Goal: Task Accomplishment & Management: Use online tool/utility

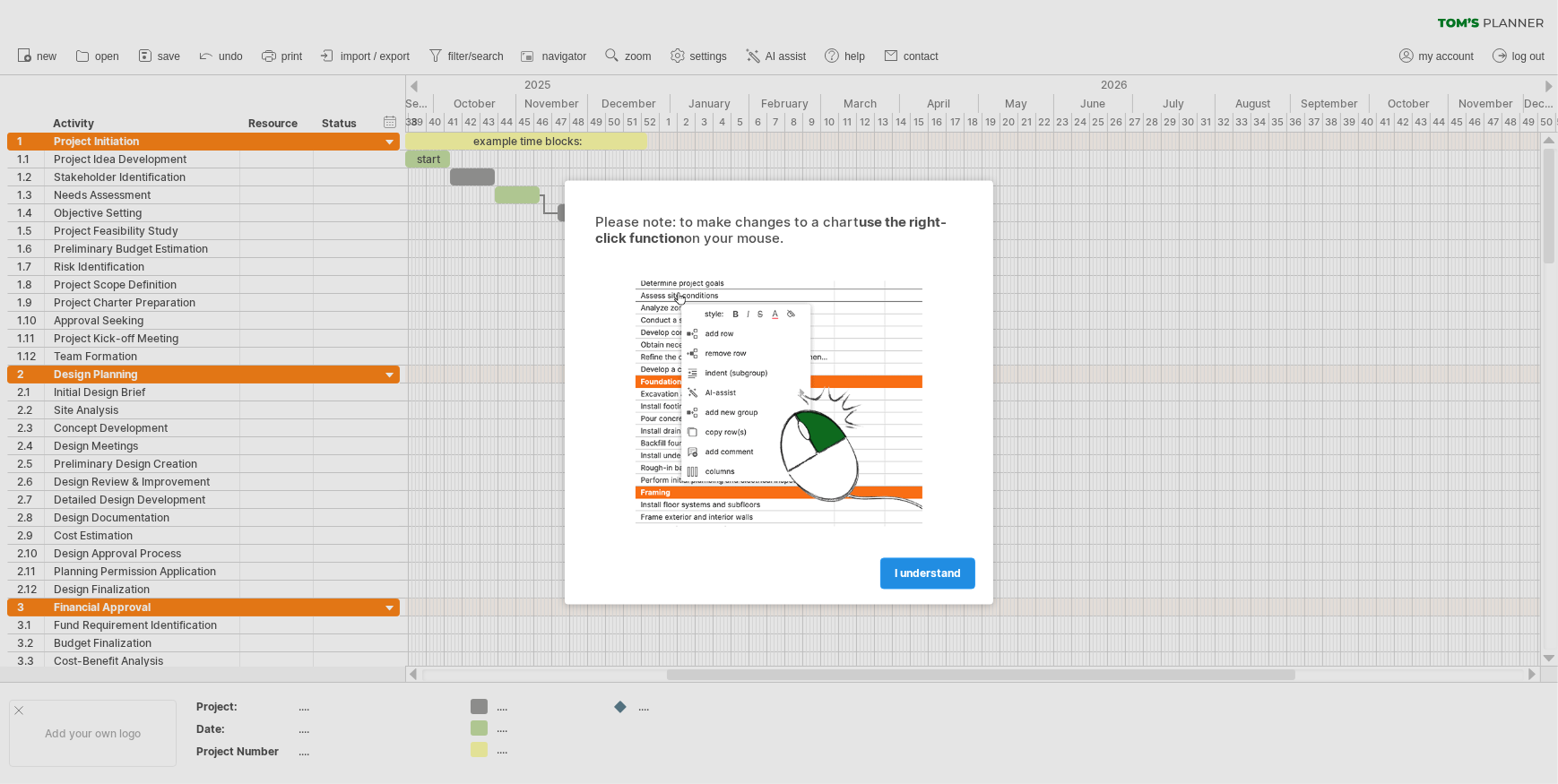
click at [925, 568] on span "I understand" at bounding box center [927, 572] width 66 height 14
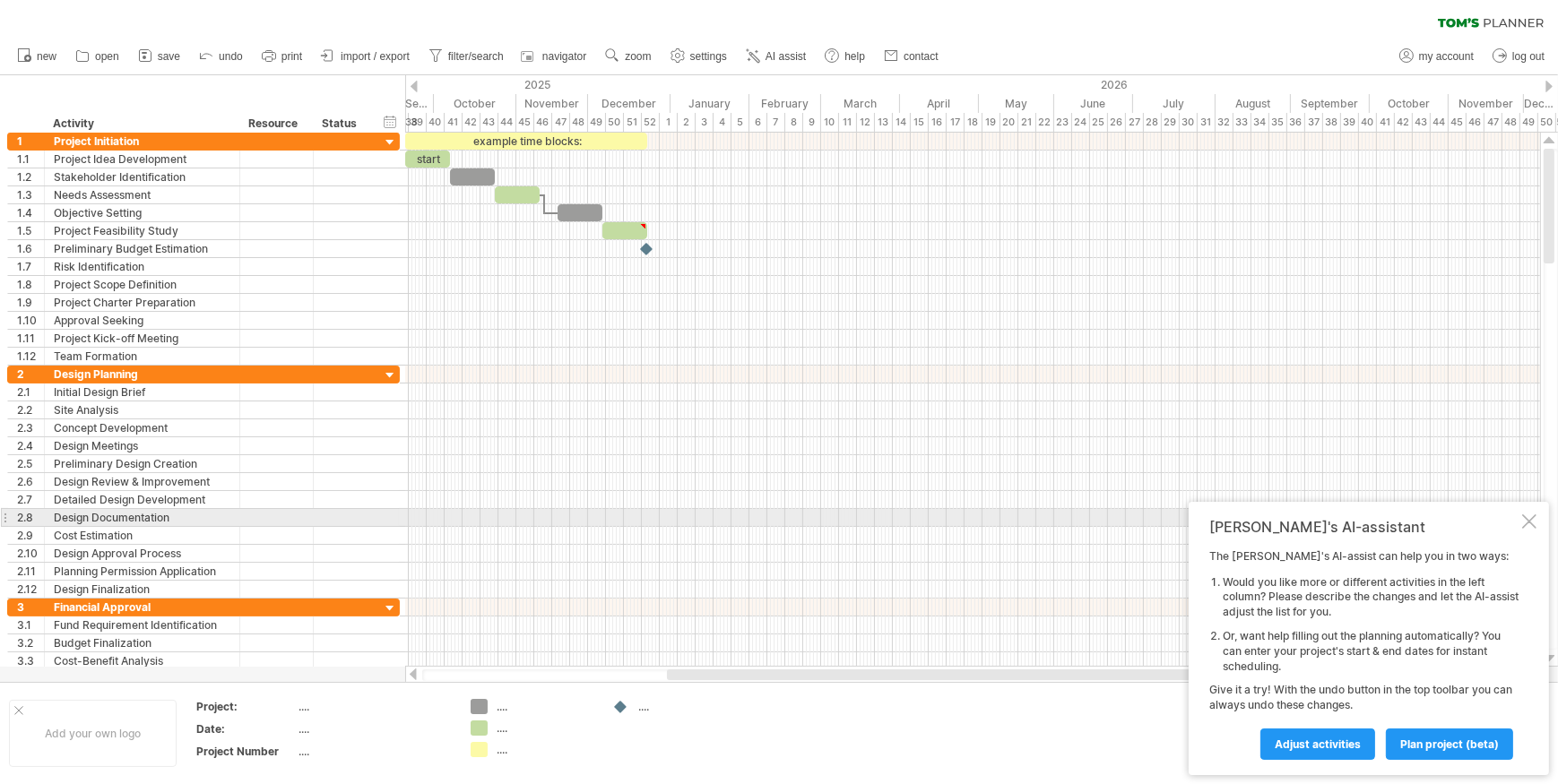
click at [1533, 523] on div at bounding box center [1529, 522] width 14 height 14
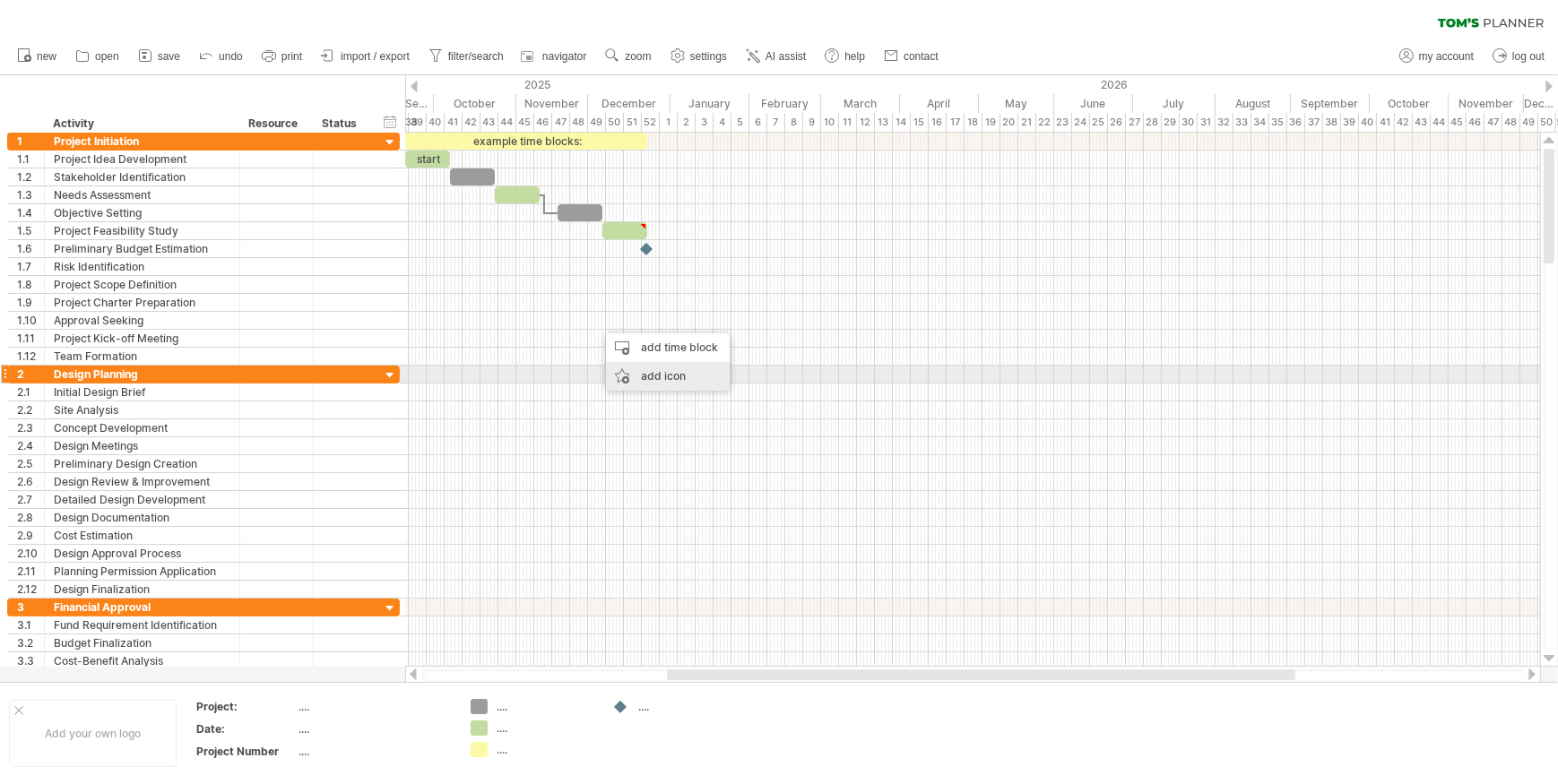
click at [642, 374] on div "add icon" at bounding box center [668, 376] width 124 height 29
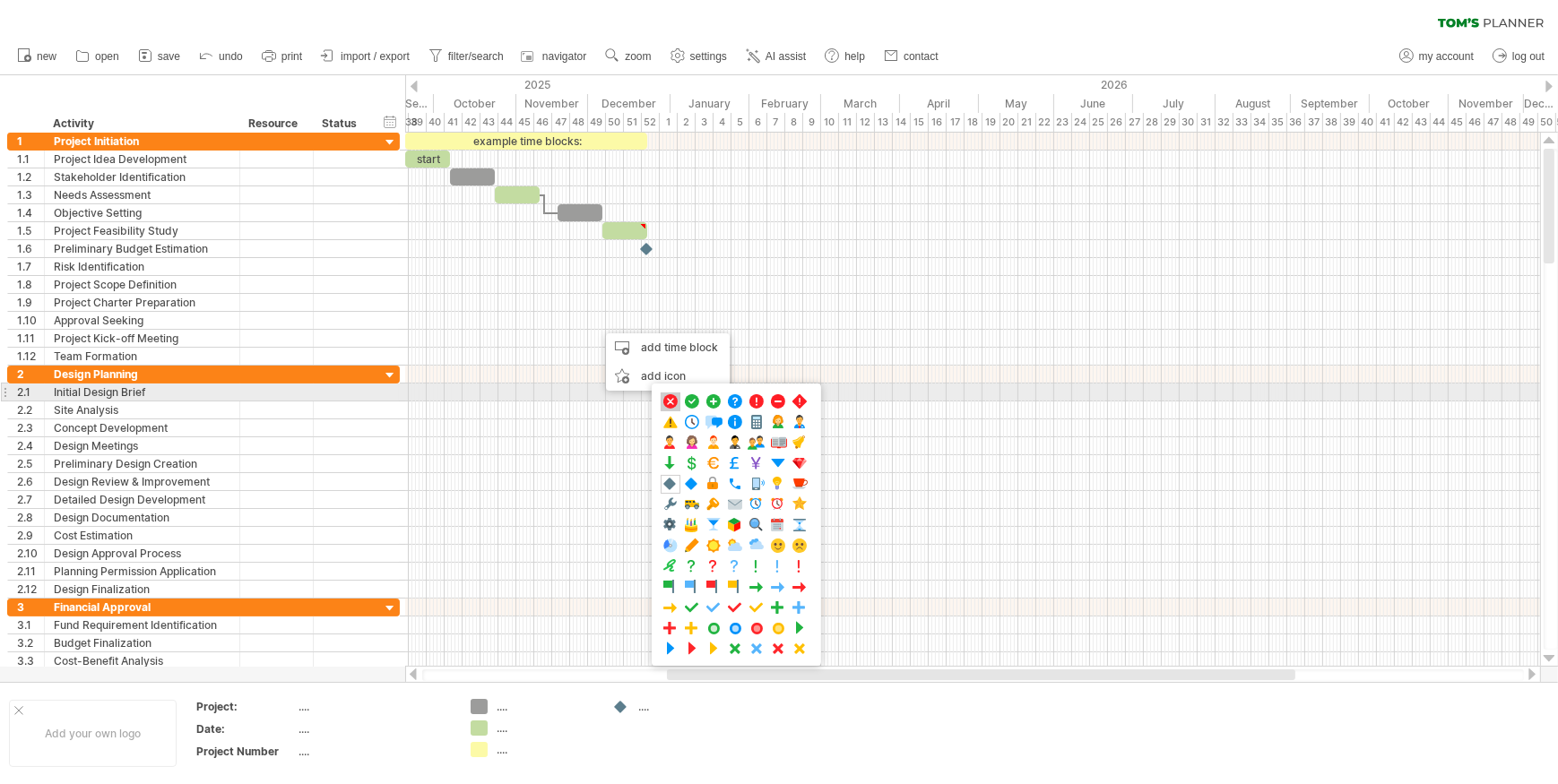
click at [669, 400] on span at bounding box center [670, 401] width 18 height 17
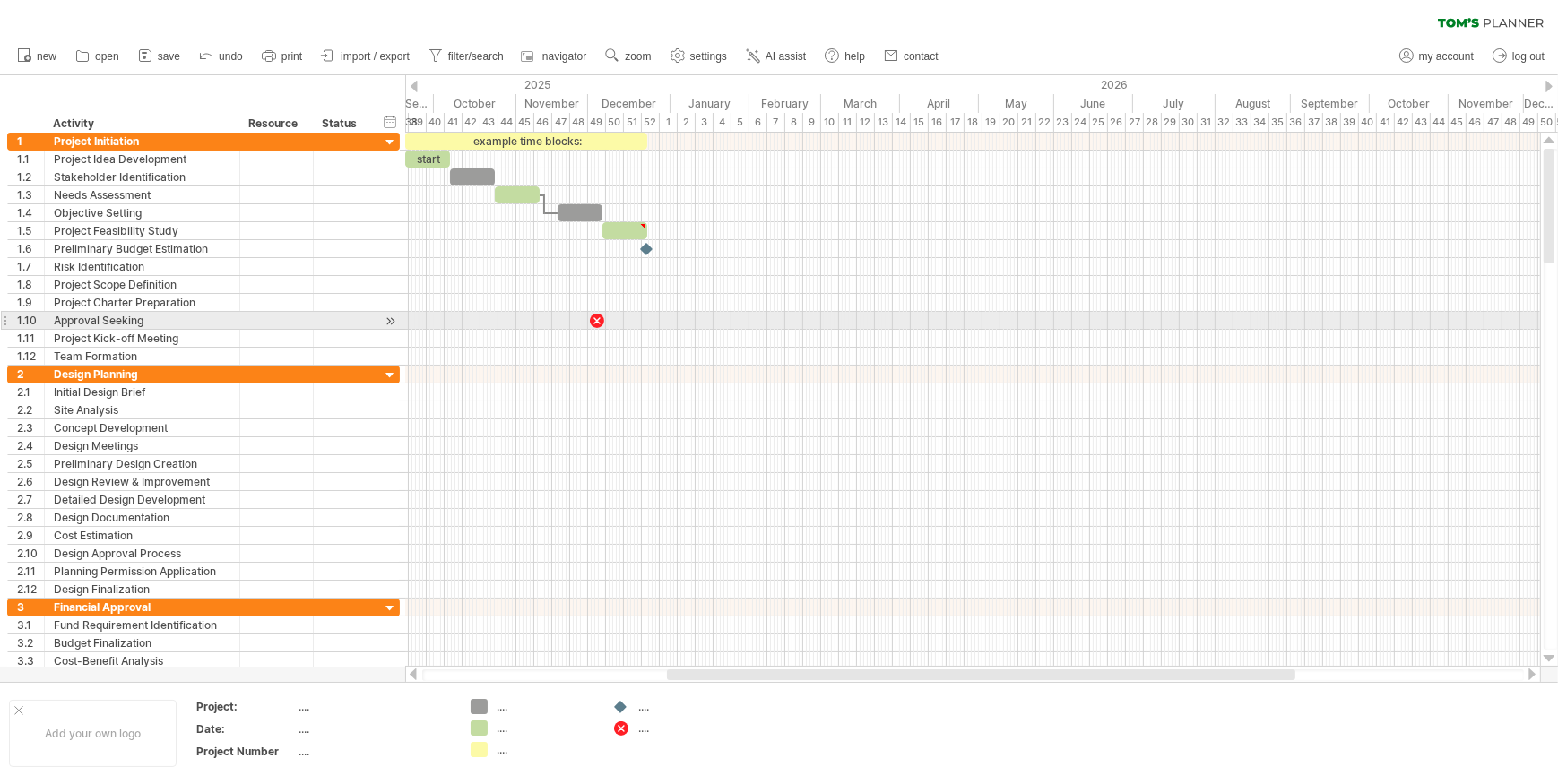
click at [589, 316] on div at bounding box center [597, 320] width 18 height 17
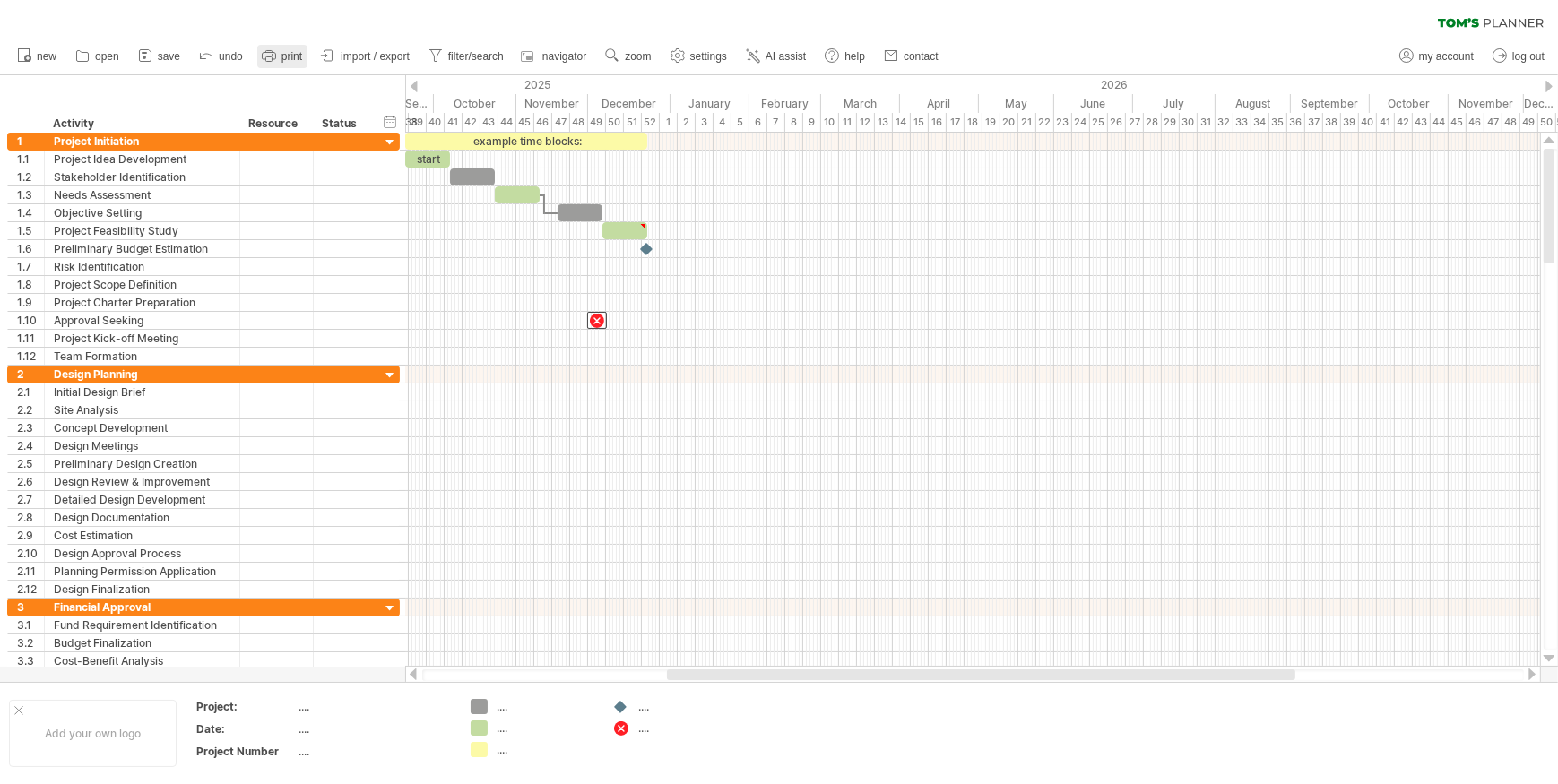
click at [293, 50] on span "print" at bounding box center [291, 56] width 21 height 13
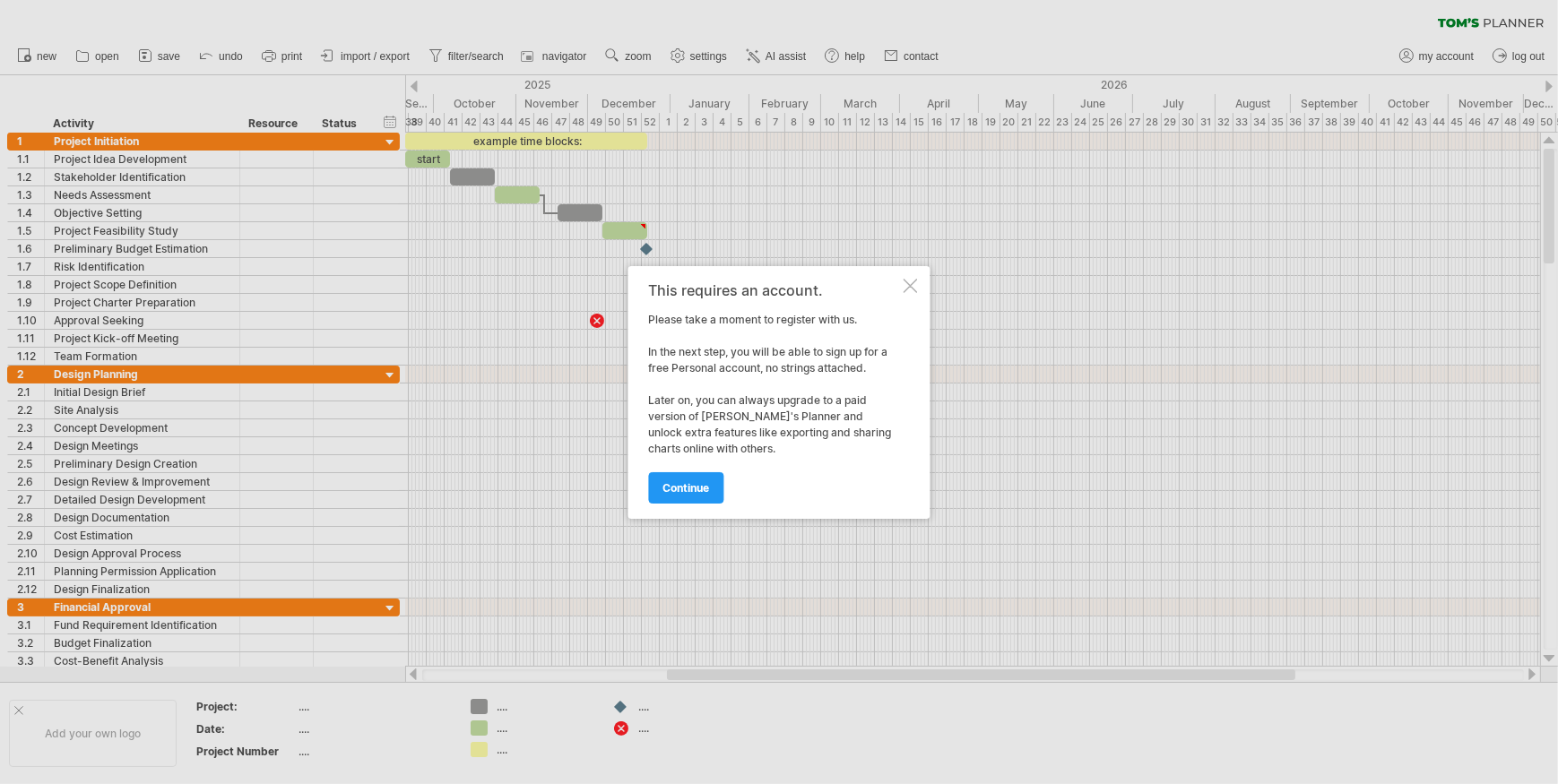
click at [910, 286] on div at bounding box center [911, 286] width 14 height 14
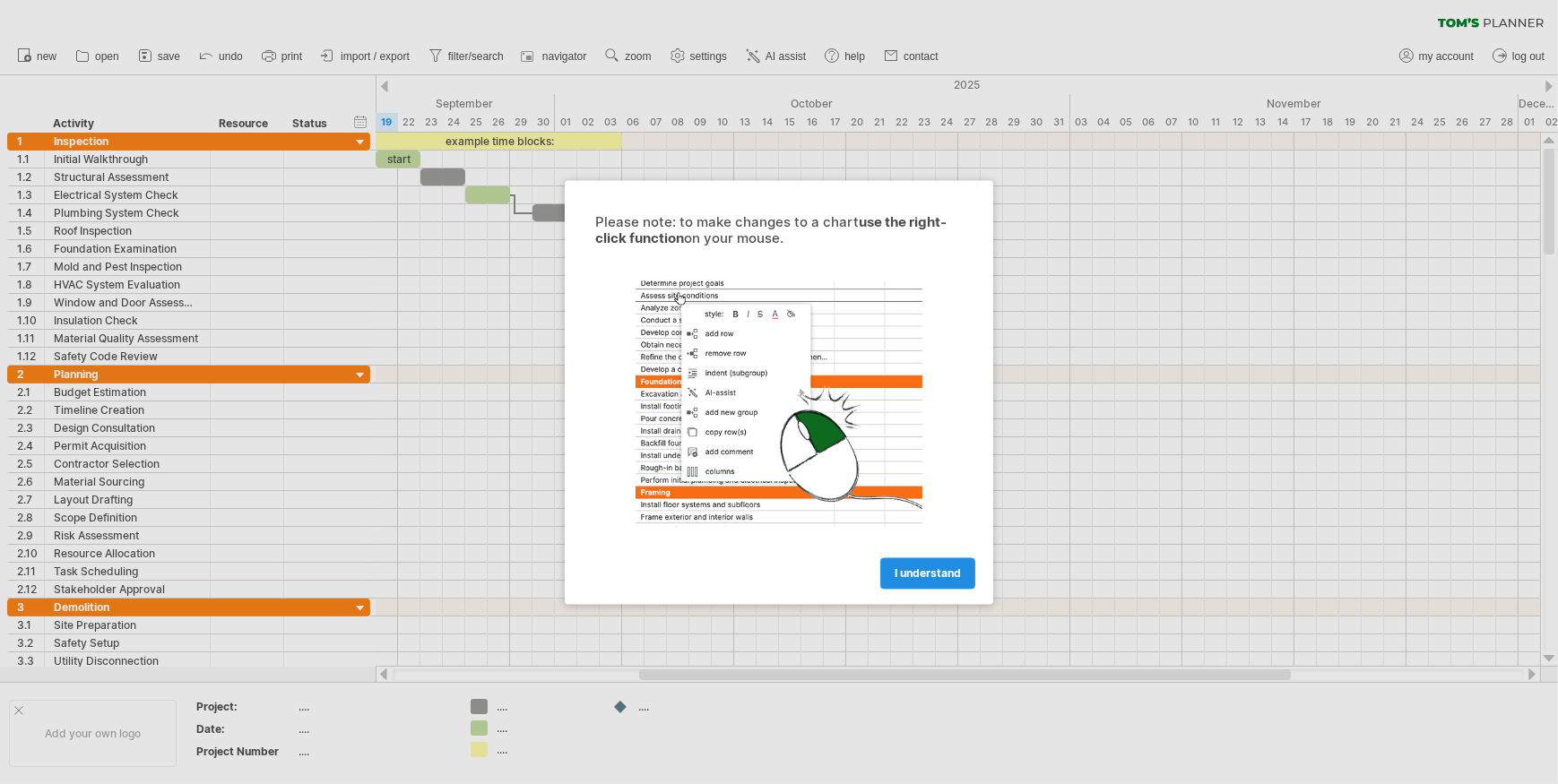
click at [920, 570] on span "I understand" at bounding box center [927, 572] width 66 height 14
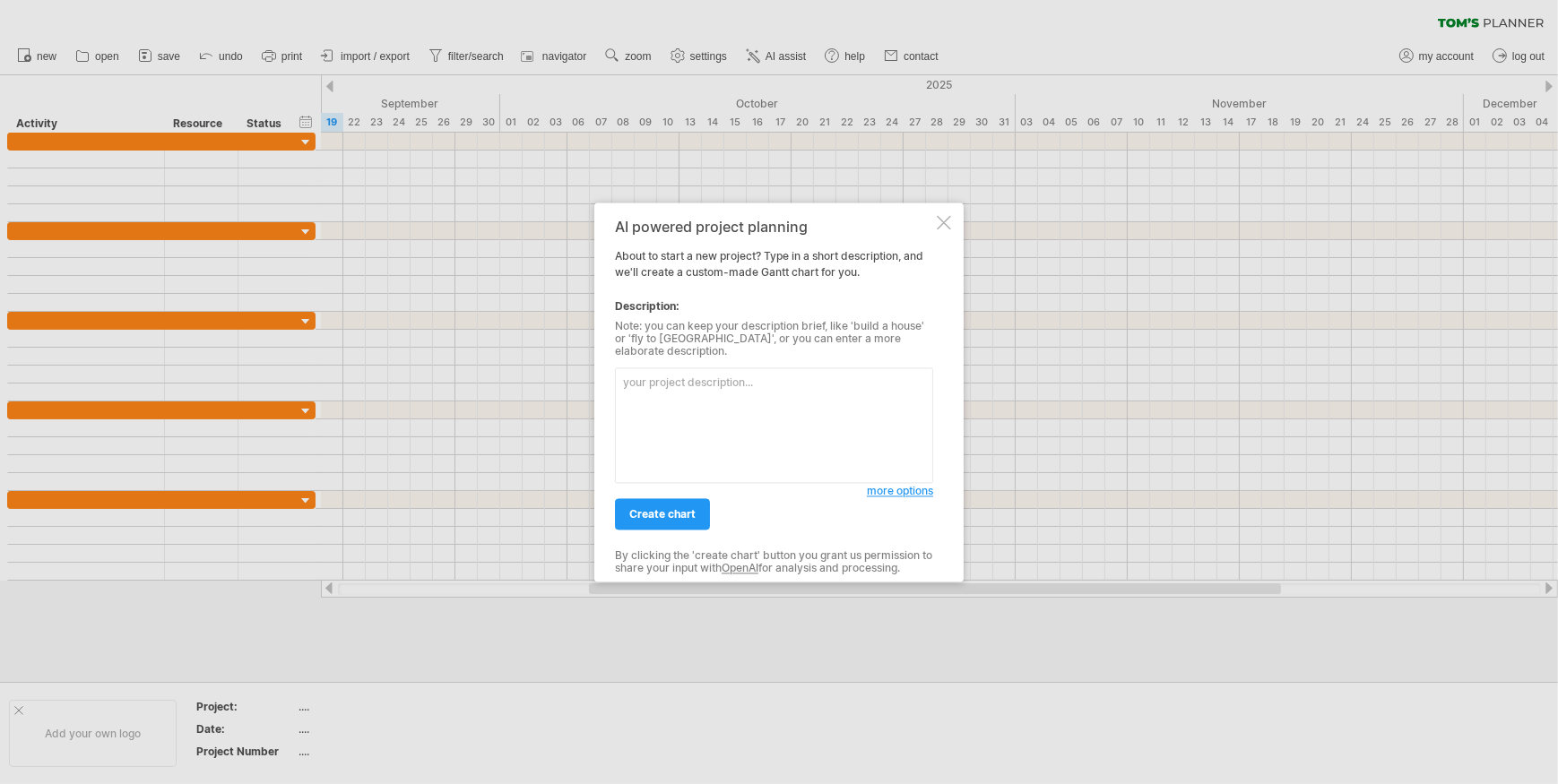
click at [642, 372] on textarea at bounding box center [774, 425] width 318 height 116
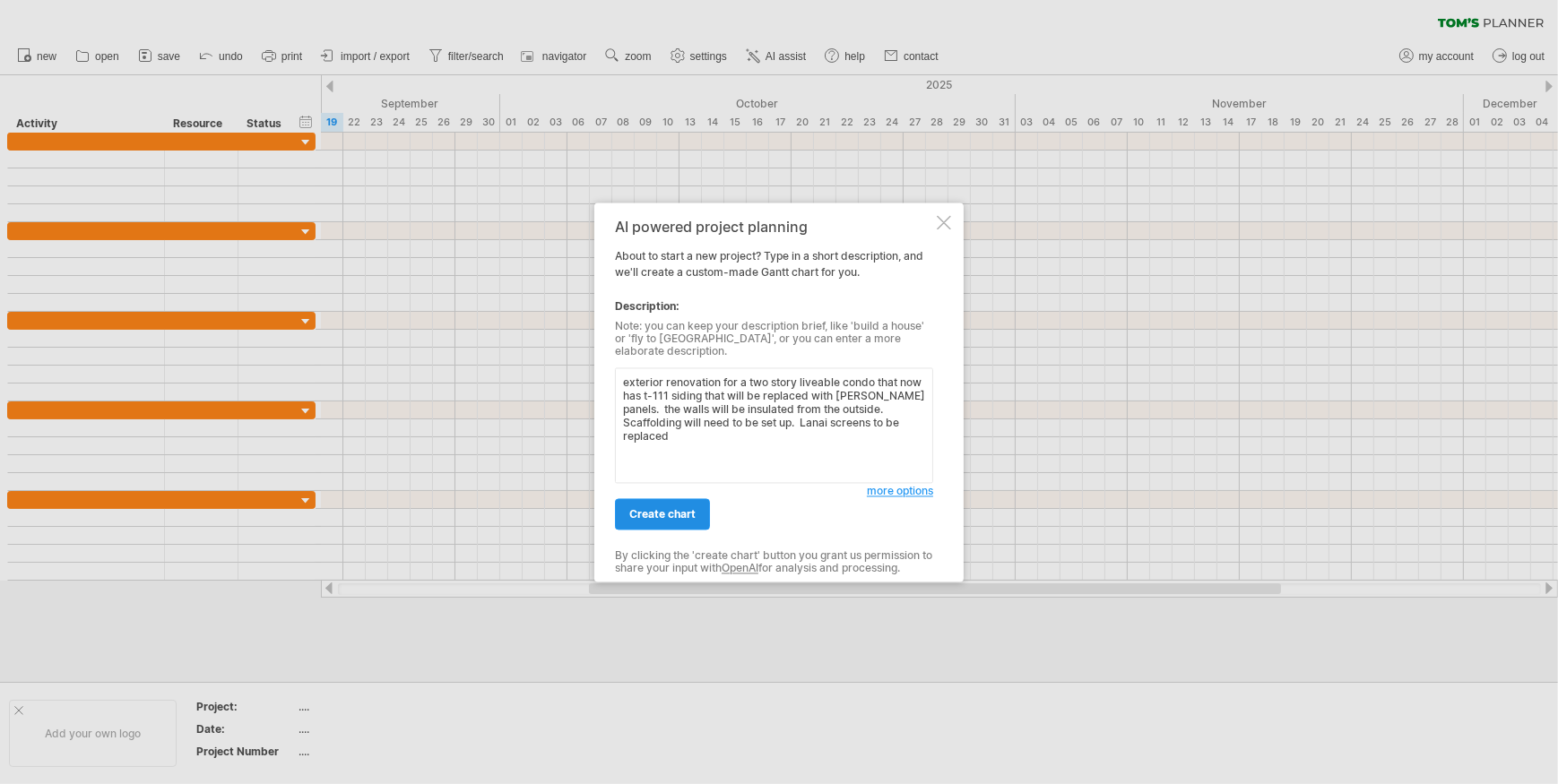
type textarea "exterior renovation for a two story liveable condo that now has t-111 siding th…"
click at [659, 516] on link "create chart" at bounding box center [662, 514] width 95 height 32
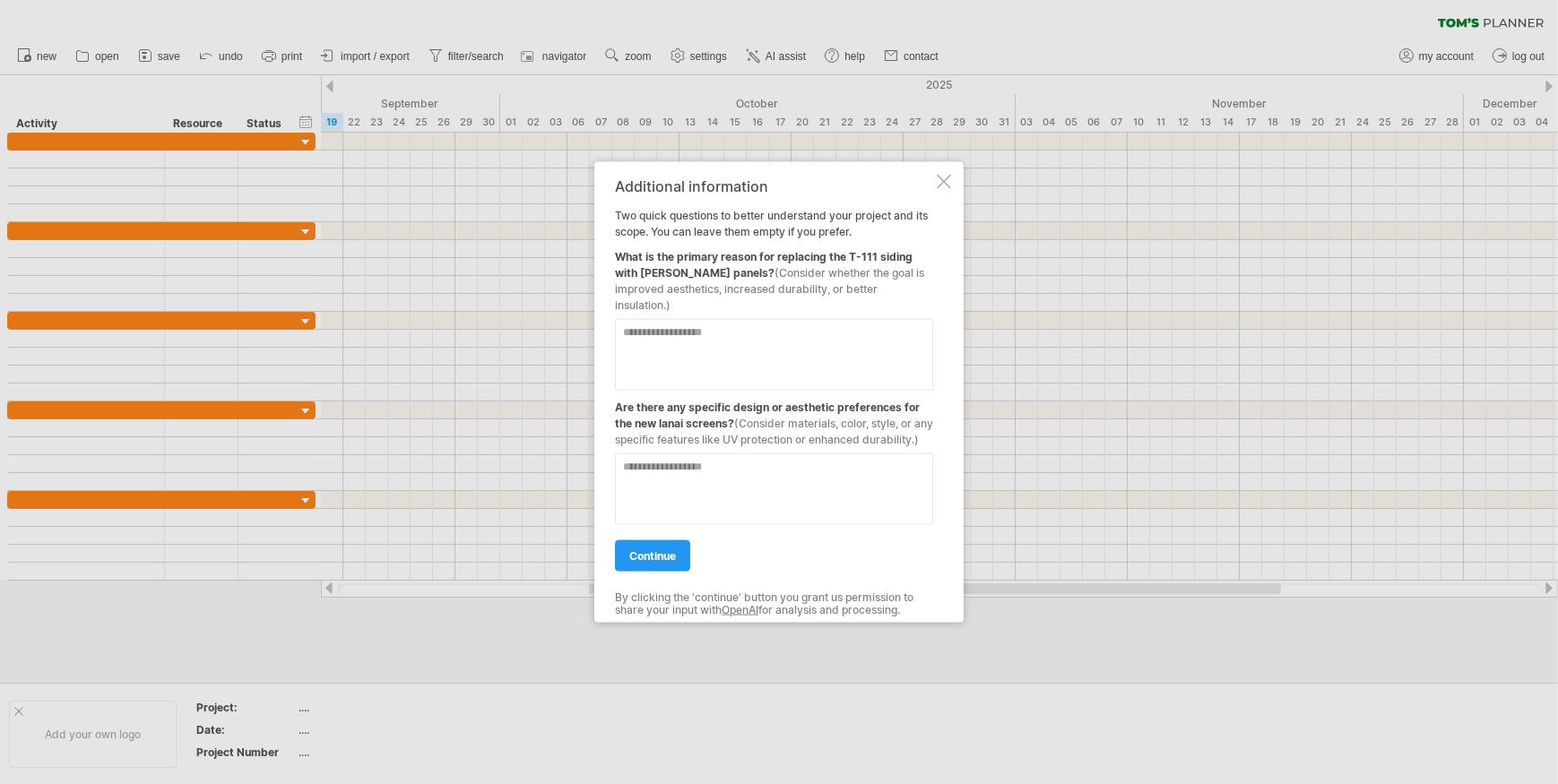
click at [651, 326] on textarea at bounding box center [774, 354] width 318 height 71
type textarea "**********"
click at [653, 489] on textarea at bounding box center [774, 487] width 318 height 71
type textarea "**********"
click at [633, 557] on span "continue" at bounding box center [652, 554] width 47 height 14
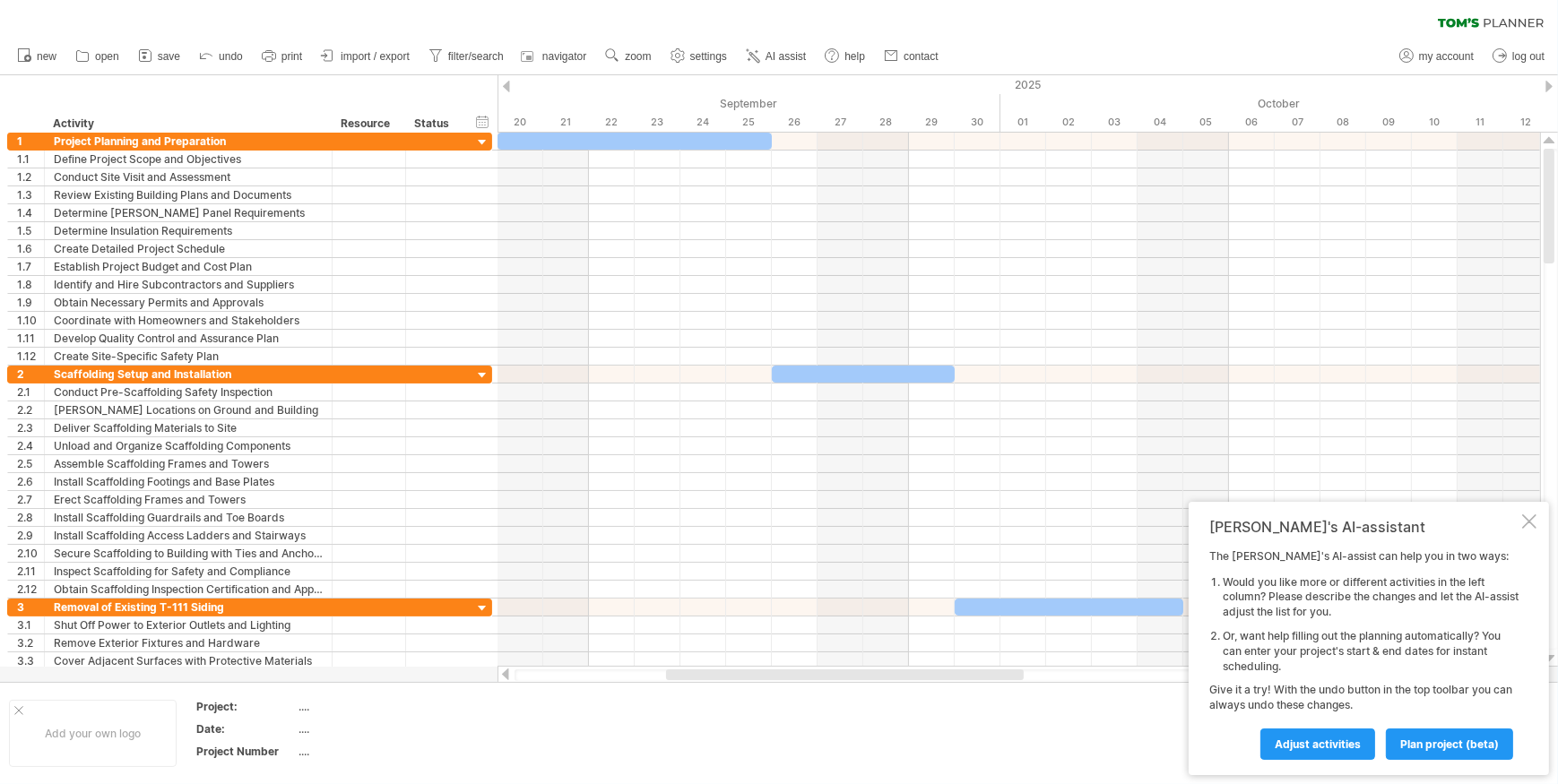
click at [505, 87] on div at bounding box center [507, 86] width 7 height 12
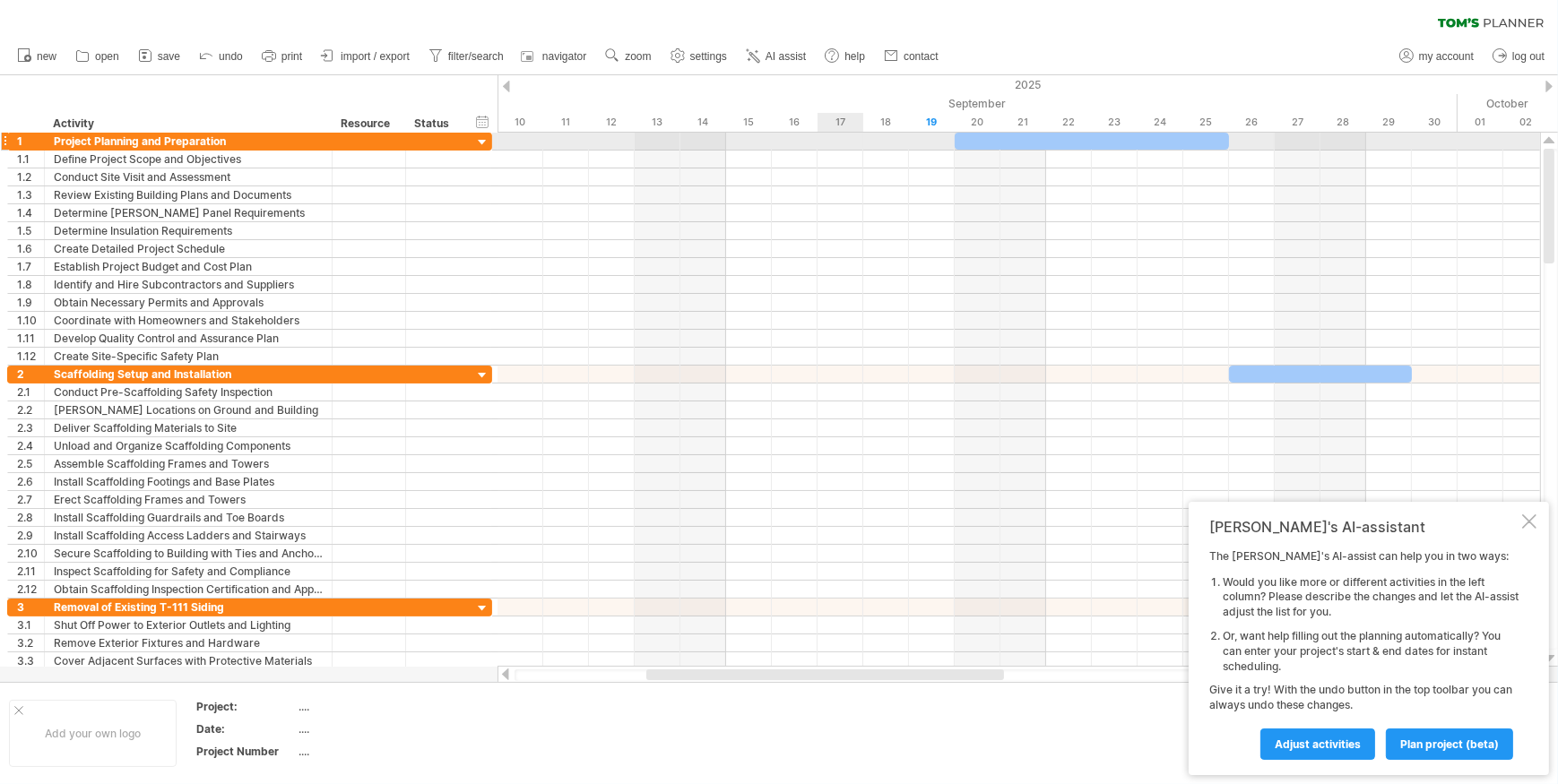
click at [840, 136] on div at bounding box center [1019, 142] width 1042 height 18
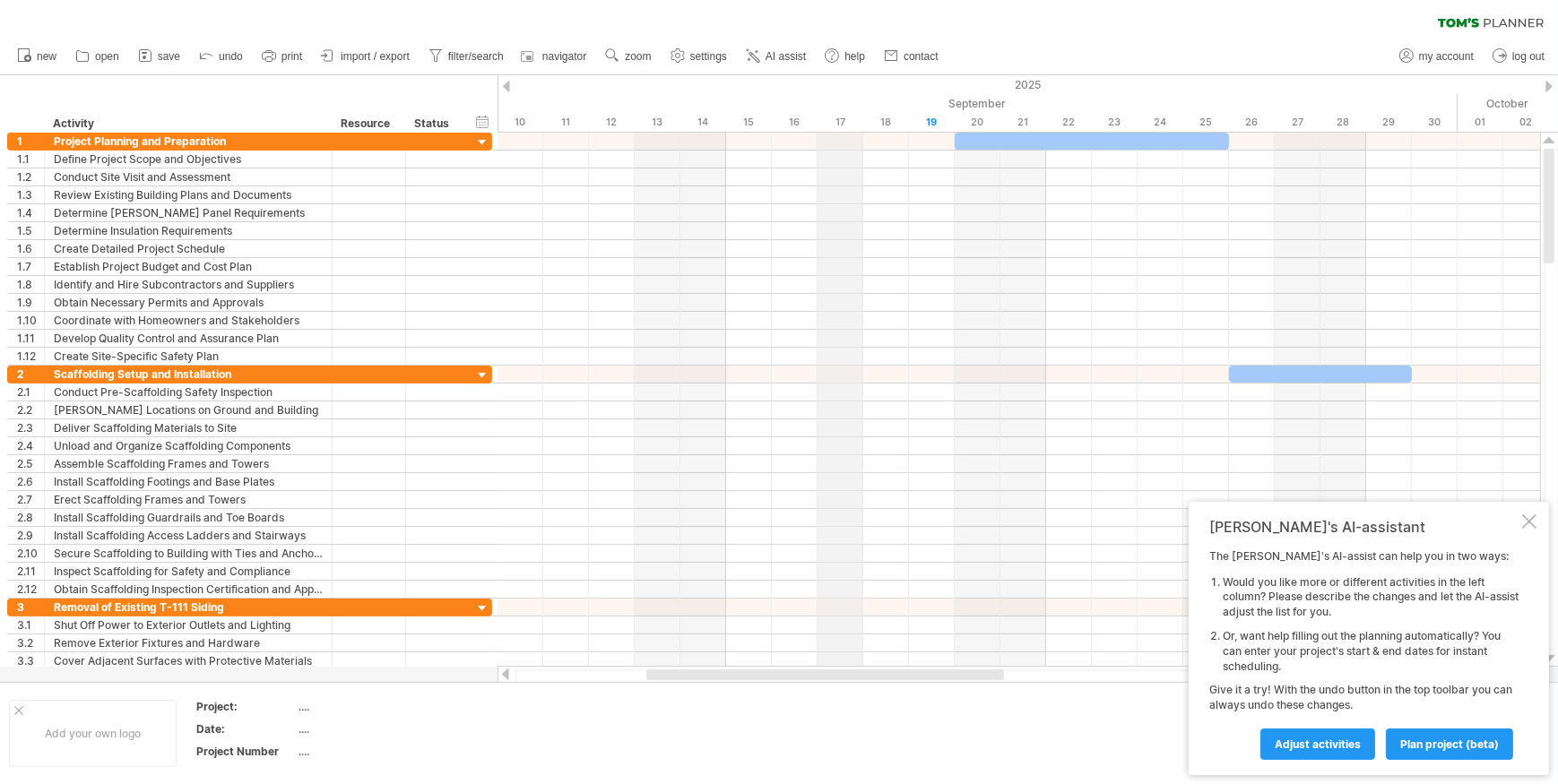
click at [841, 124] on div "17" at bounding box center [841, 122] width 46 height 19
click at [841, 120] on div "17" at bounding box center [841, 122] width 46 height 19
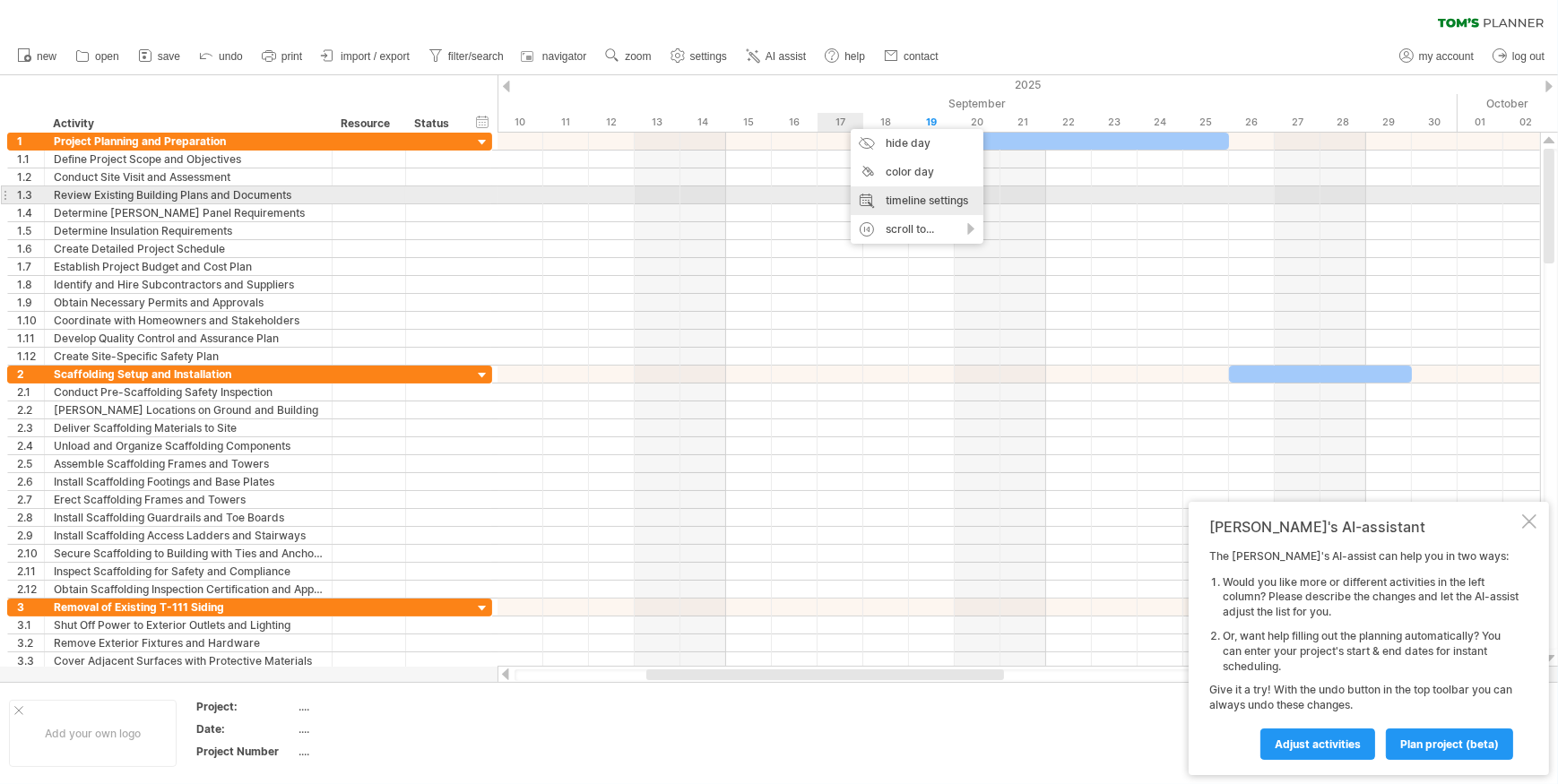
click at [922, 195] on div "timeline settings" at bounding box center [917, 201] width 133 height 29
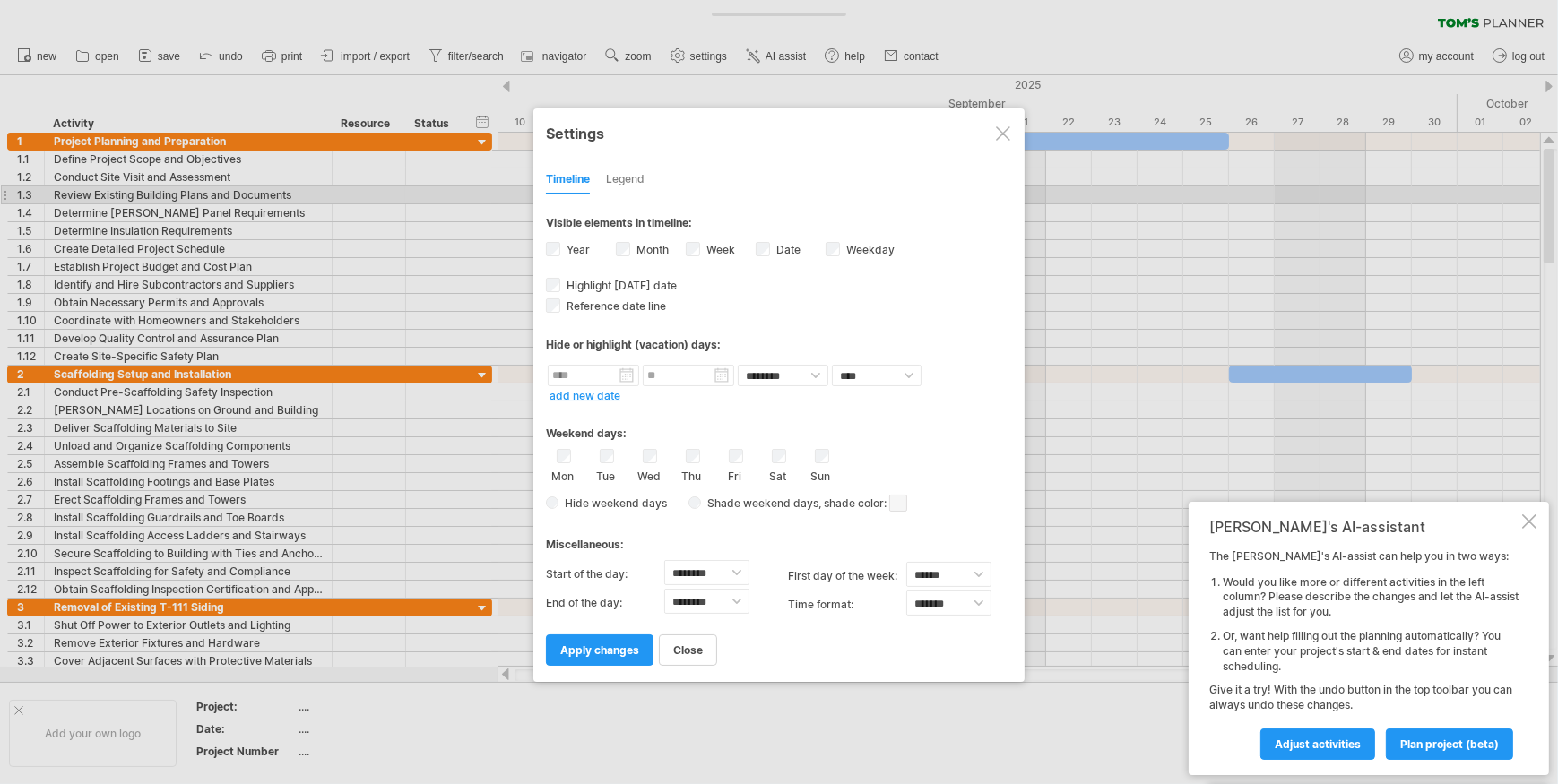
select select "*"
select select "**"
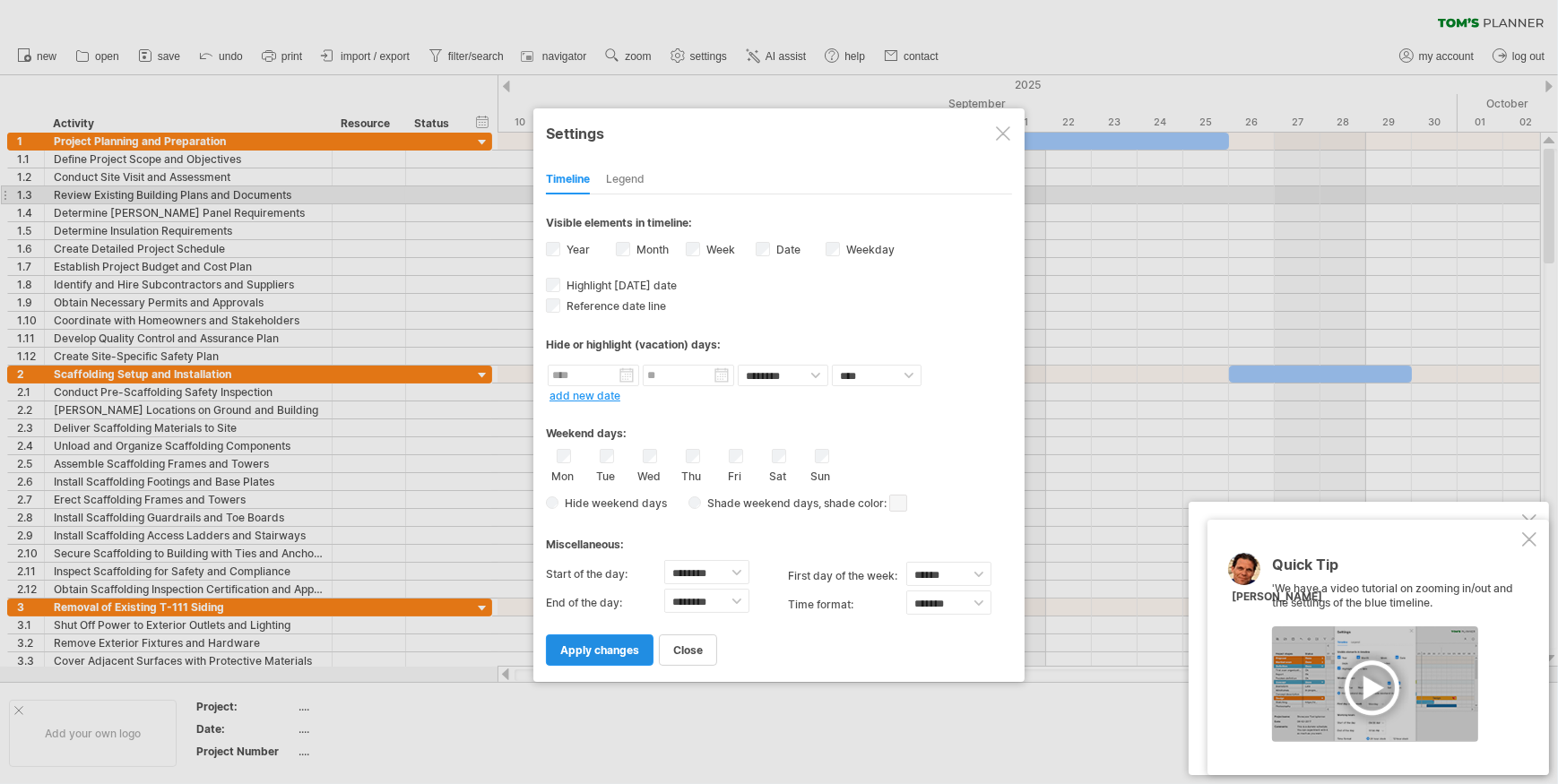
click at [615, 643] on span "apply changes" at bounding box center [599, 649] width 79 height 14
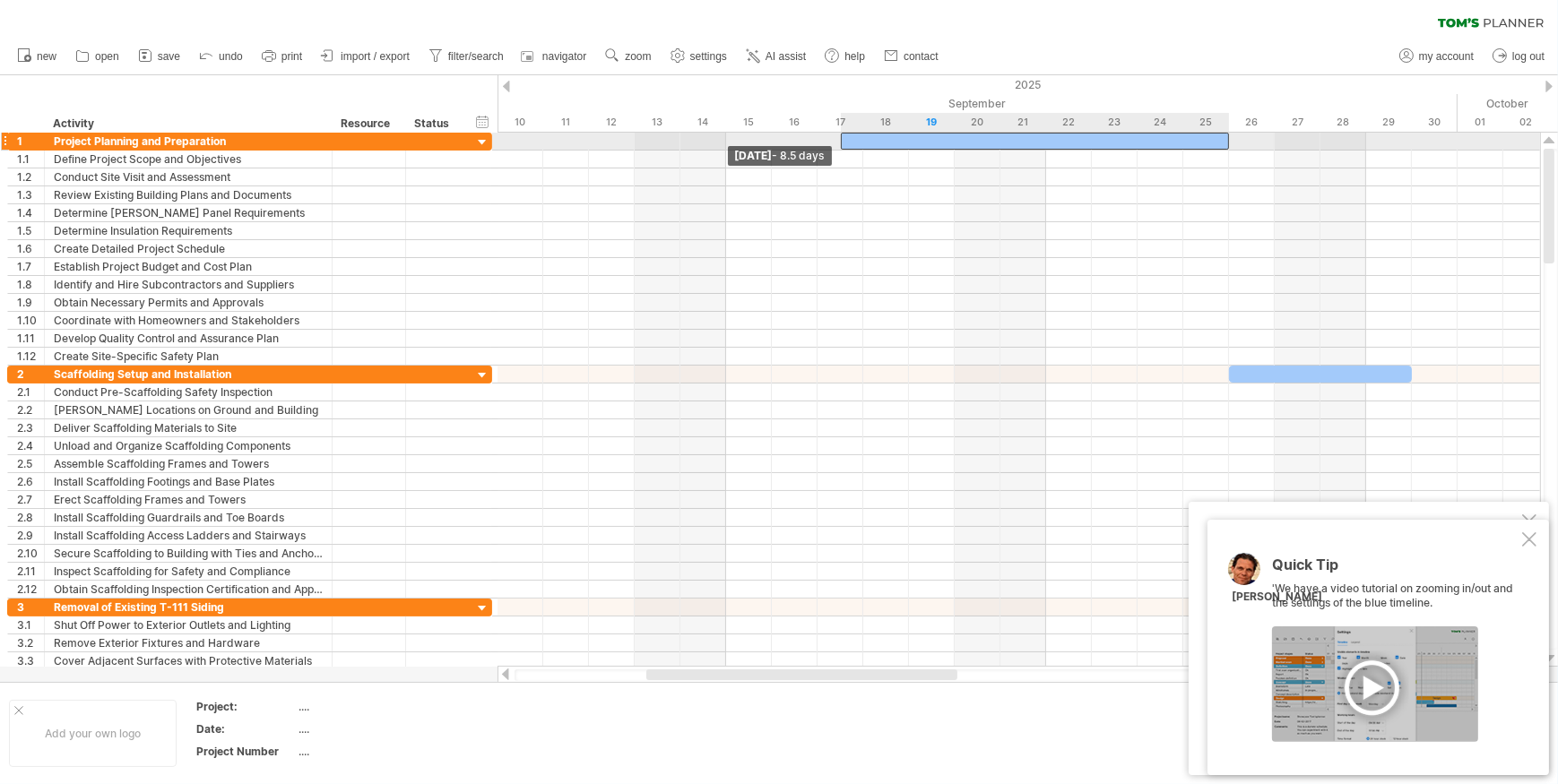
drag, startPoint x: 955, startPoint y: 143, endPoint x: 848, endPoint y: 137, distance: 107.2
click at [848, 137] on div at bounding box center [1035, 141] width 389 height 17
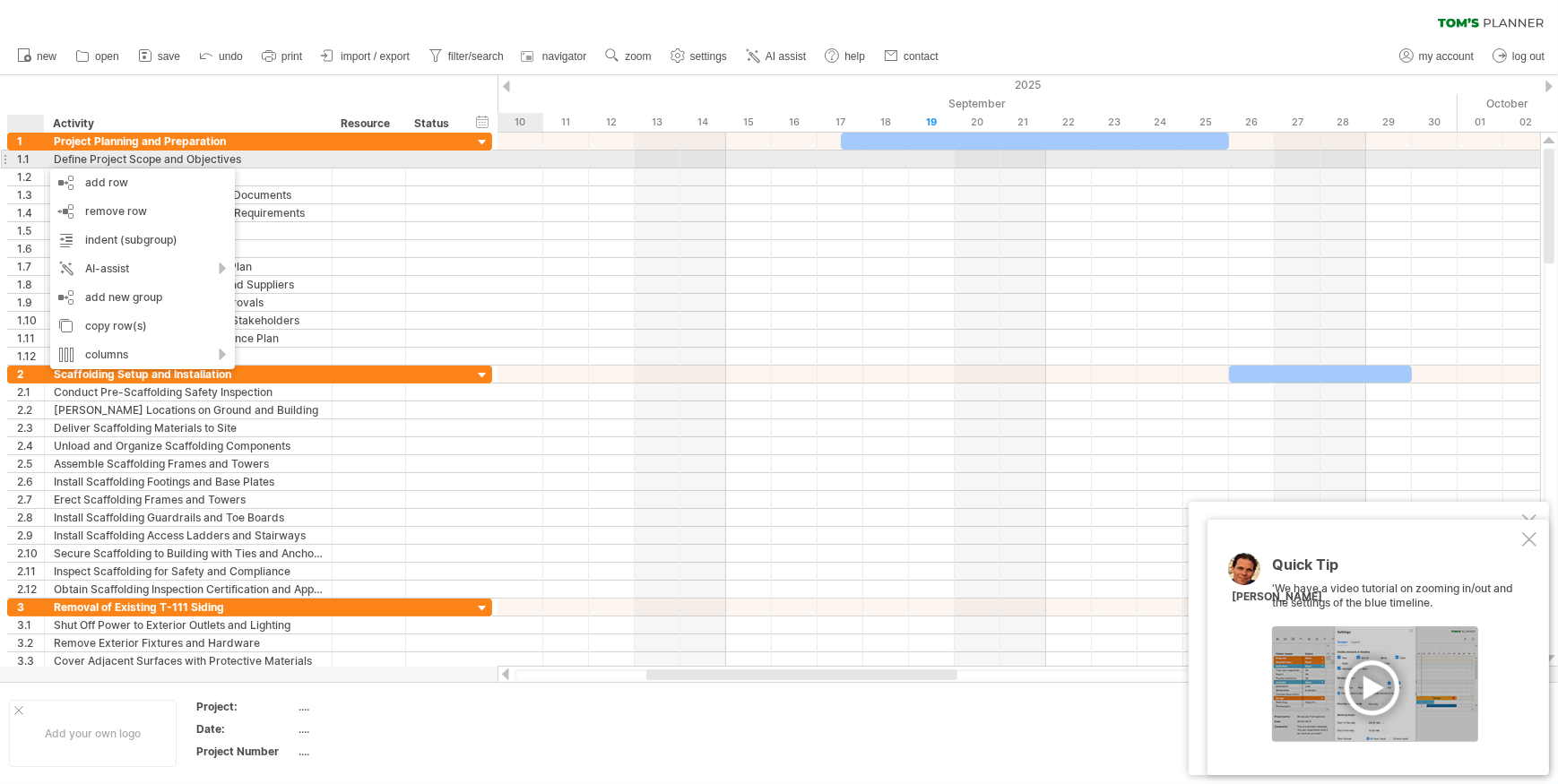
click at [30, 160] on div "1.1" at bounding box center [31, 158] width 27 height 17
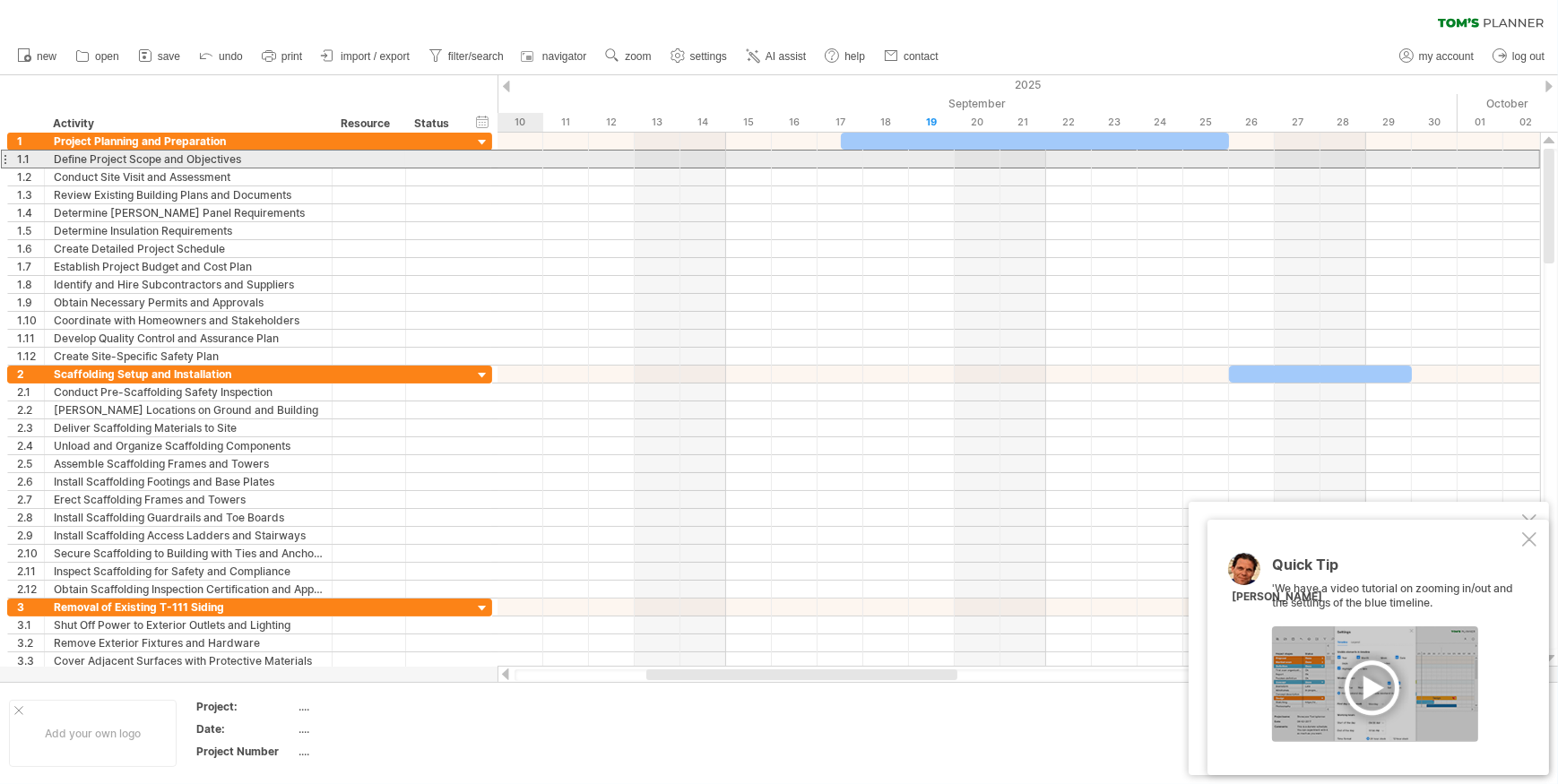
click at [5, 158] on div at bounding box center [5, 158] width 7 height 19
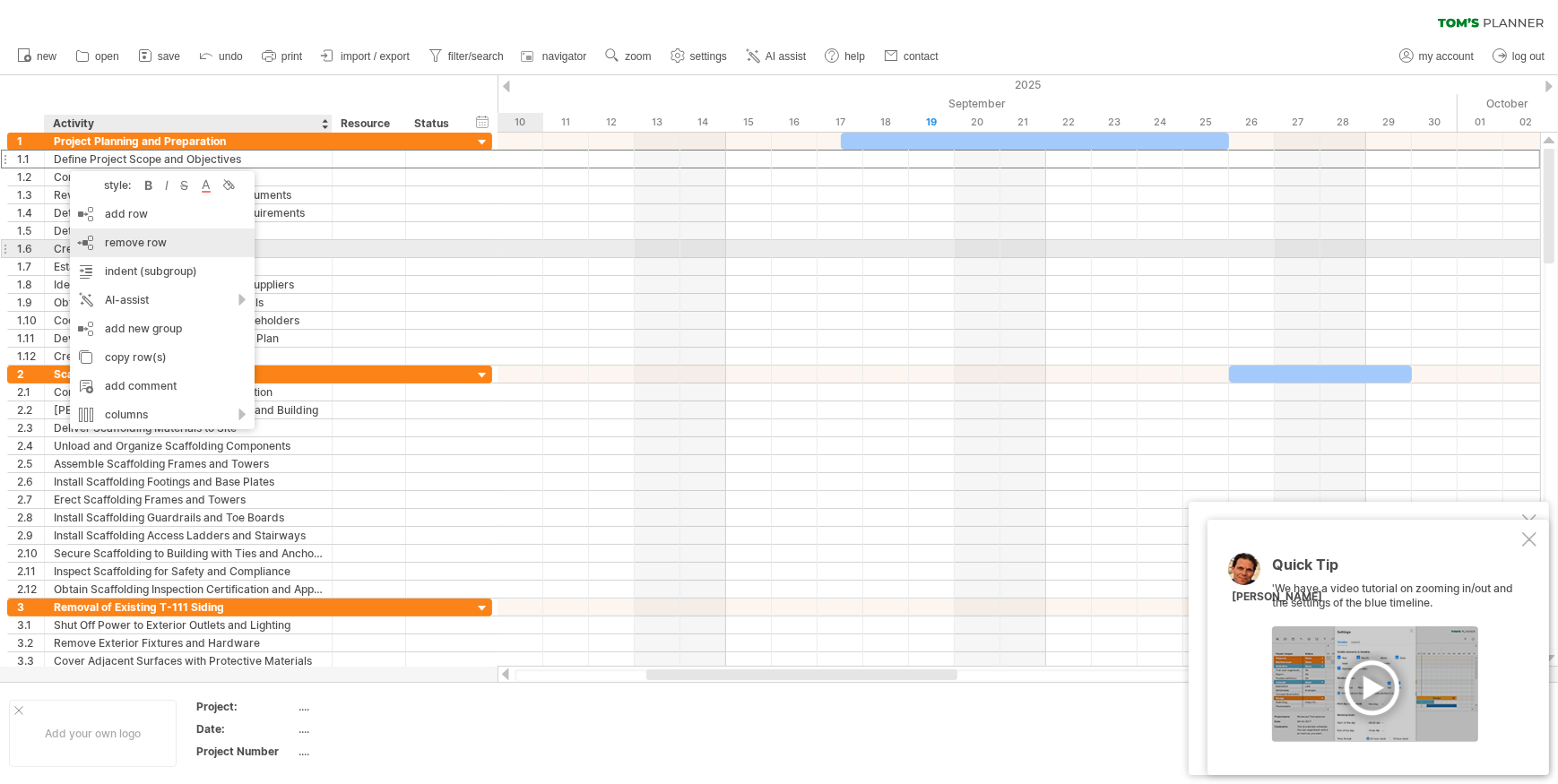
click at [116, 242] on span "remove row" at bounding box center [136, 242] width 62 height 14
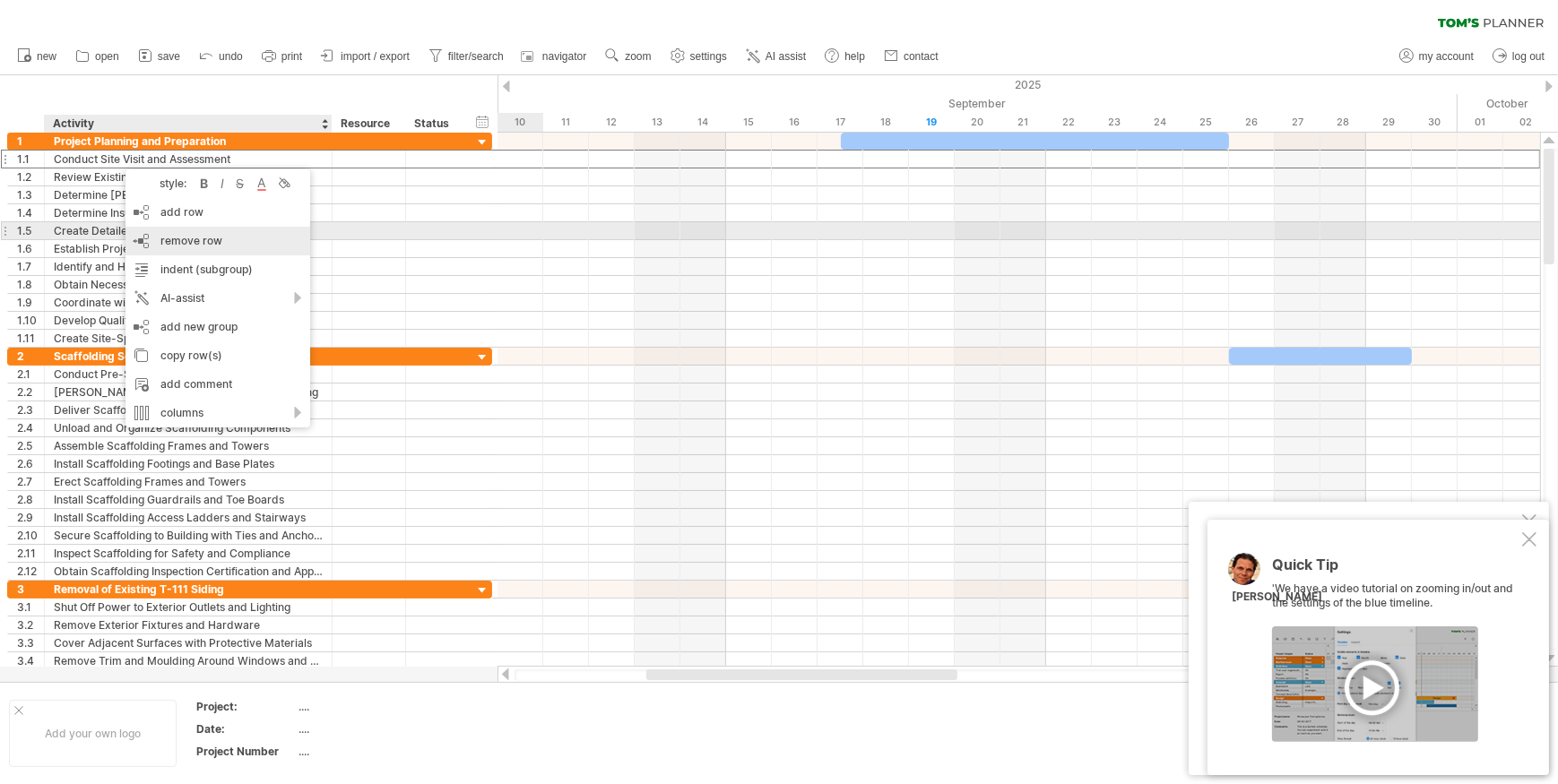
click at [176, 239] on span "remove row" at bounding box center [191, 241] width 62 height 14
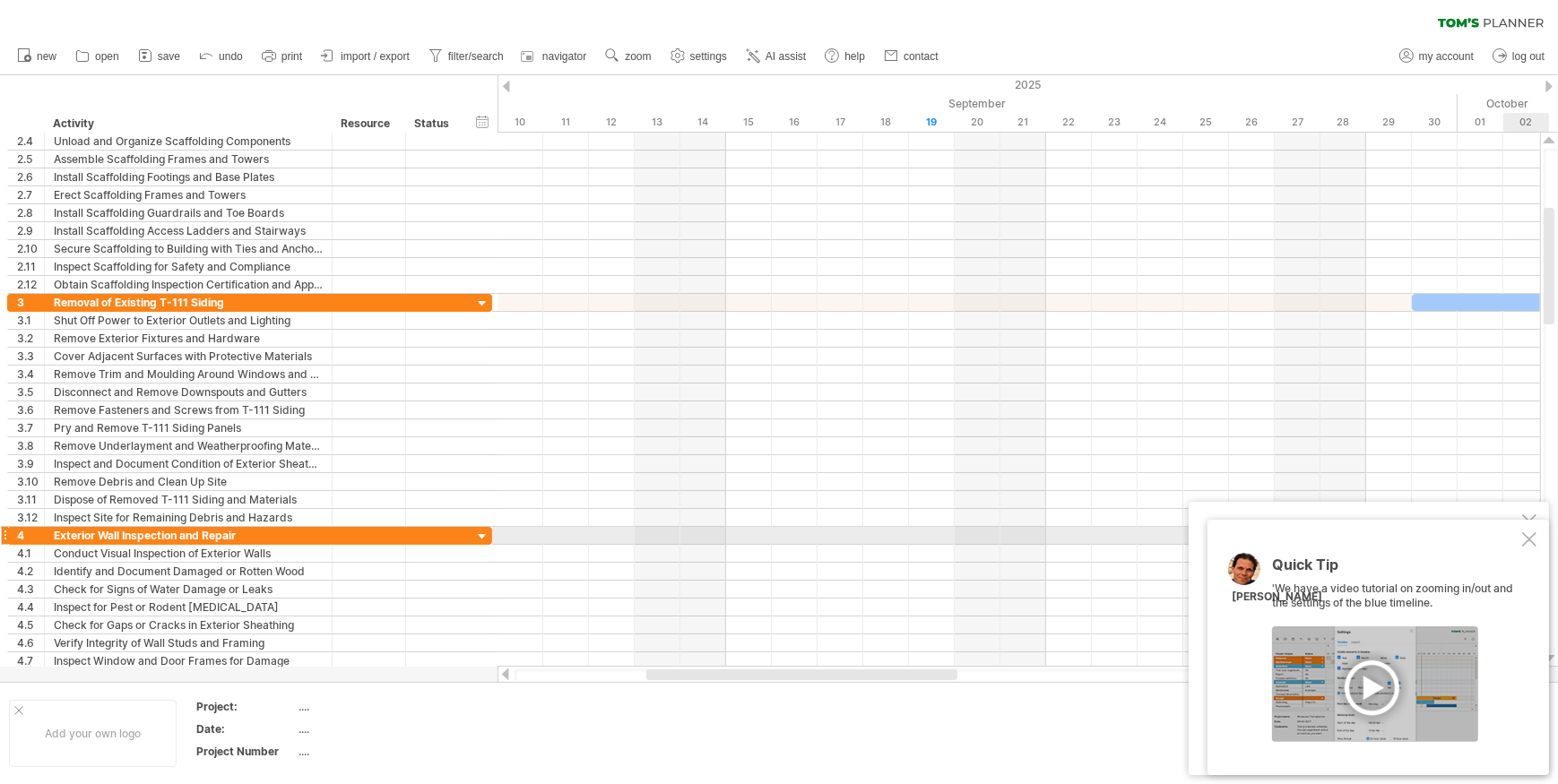
click at [1528, 537] on div at bounding box center [1529, 539] width 14 height 14
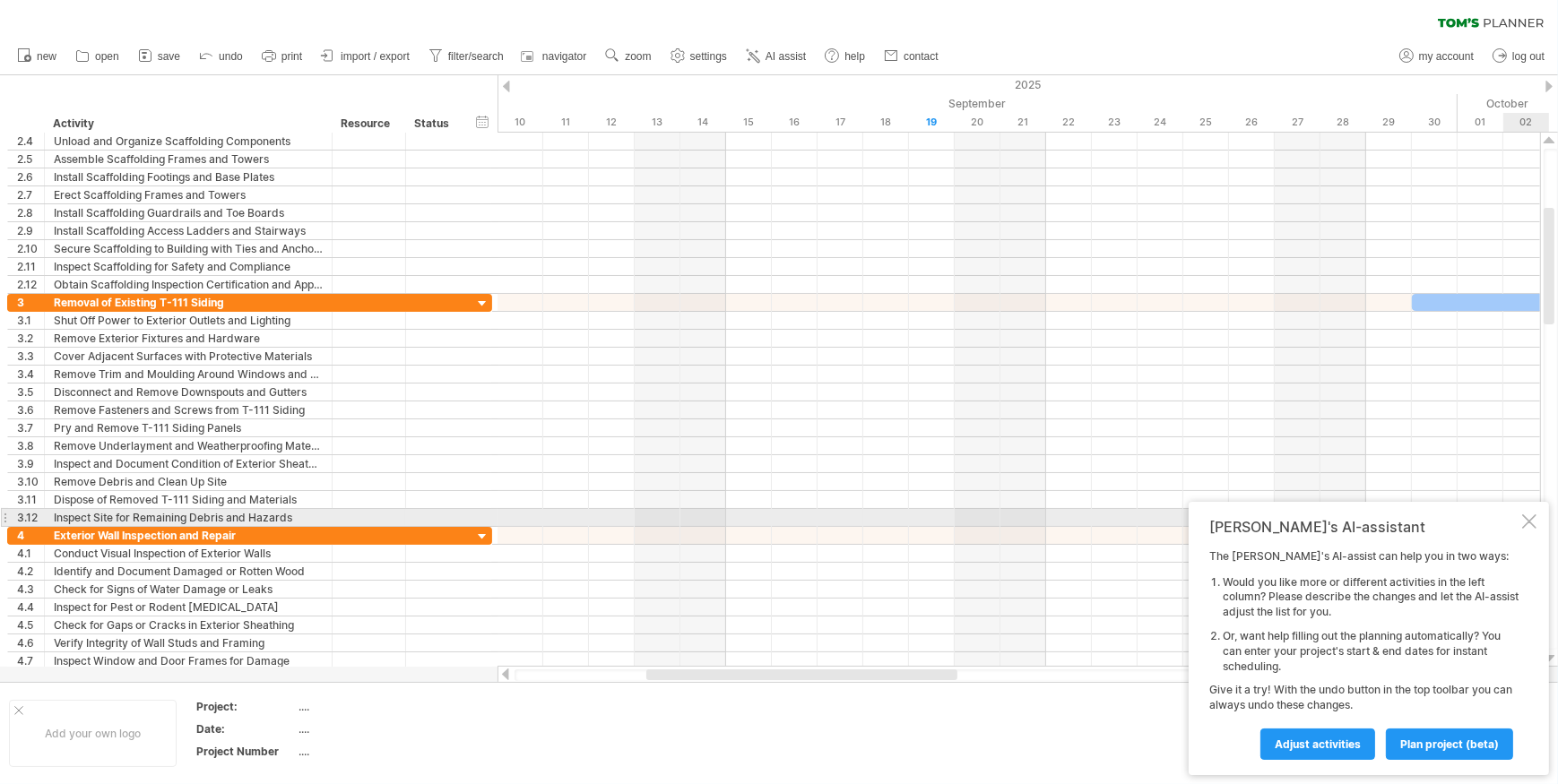
click at [1524, 518] on div at bounding box center [1529, 522] width 14 height 14
